Goal: Check status: Check status

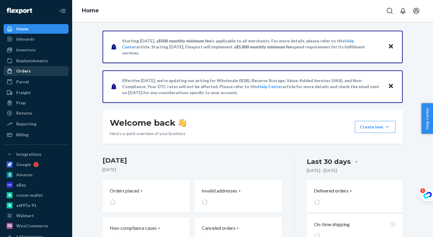
click at [28, 71] on div "Orders" at bounding box center [23, 71] width 14 height 6
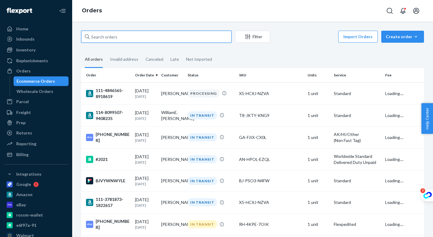
click at [122, 36] on input "text" at bounding box center [156, 37] width 150 height 12
paste input "[PERSON_NAME]"
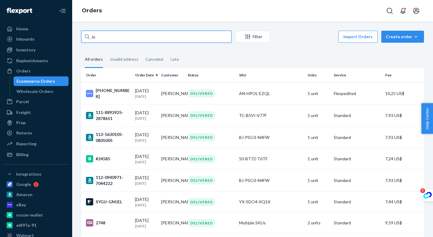
type input "J"
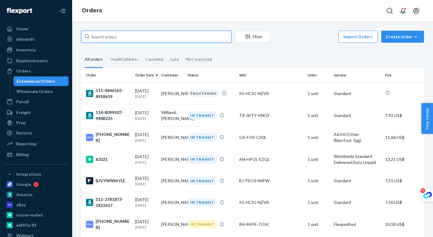
click at [112, 38] on input "text" at bounding box center [156, 37] width 150 height 12
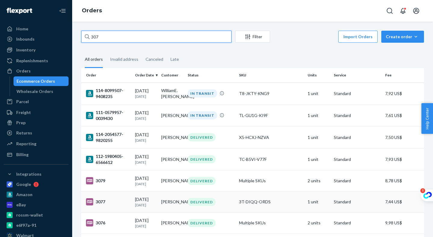
type input "307"
click at [119, 202] on div "3077" at bounding box center [108, 201] width 44 height 7
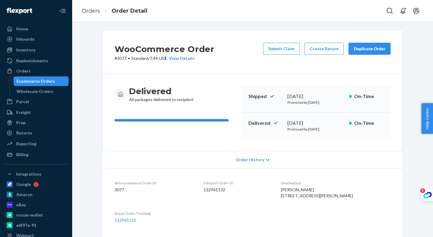
click at [119, 57] on p "# 3077 • Standard / 7,44 US$ View Details" at bounding box center [165, 58] width 100 height 6
click at [122, 58] on p "# 3077 • Standard / 7,44 US$ View Details" at bounding box center [165, 58] width 100 height 6
drag, startPoint x: 126, startPoint y: 58, endPoint x: 116, endPoint y: 58, distance: 10.5
click at [116, 58] on p "# 3077 • Standard / 7,44 US$ View Details" at bounding box center [165, 58] width 100 height 6
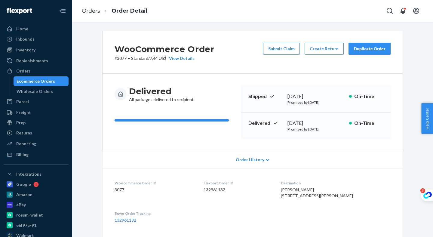
click at [127, 58] on p "# 3077 • Standard / 7,44 US$ View Details" at bounding box center [165, 58] width 100 height 6
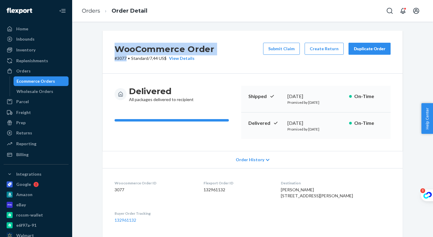
drag, startPoint x: 126, startPoint y: 58, endPoint x: 117, endPoint y: 51, distance: 11.8
click at [117, 51] on div "WooCommerce Order # 3077 • Standard / 7,44 US$ View Details" at bounding box center [165, 52] width 100 height 19
copy div "WooCommerce Order # 3077"
